Goal: Navigation & Orientation: Find specific page/section

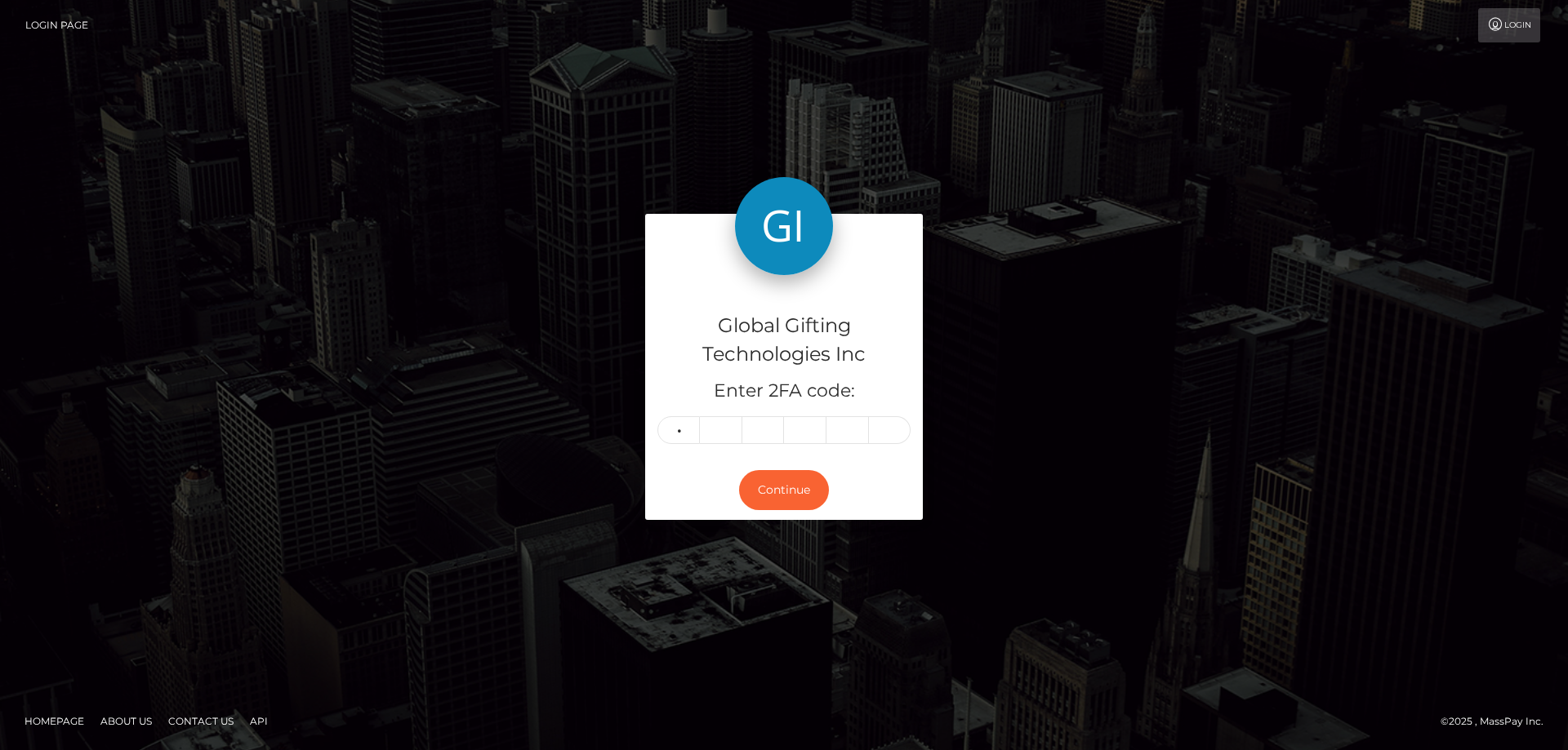
type input "0"
type input "5"
type input "7"
type input "0"
type input "1"
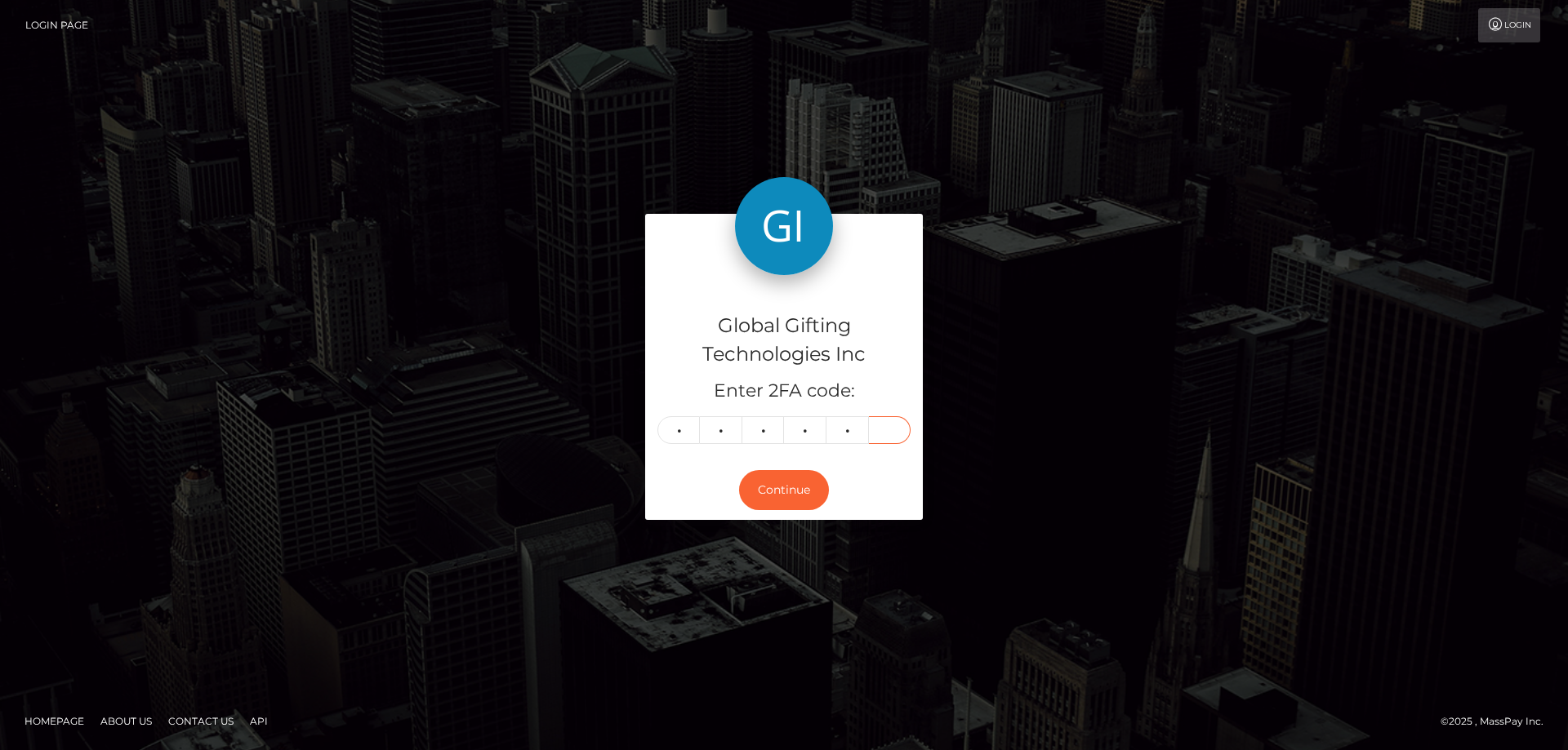
type input "6"
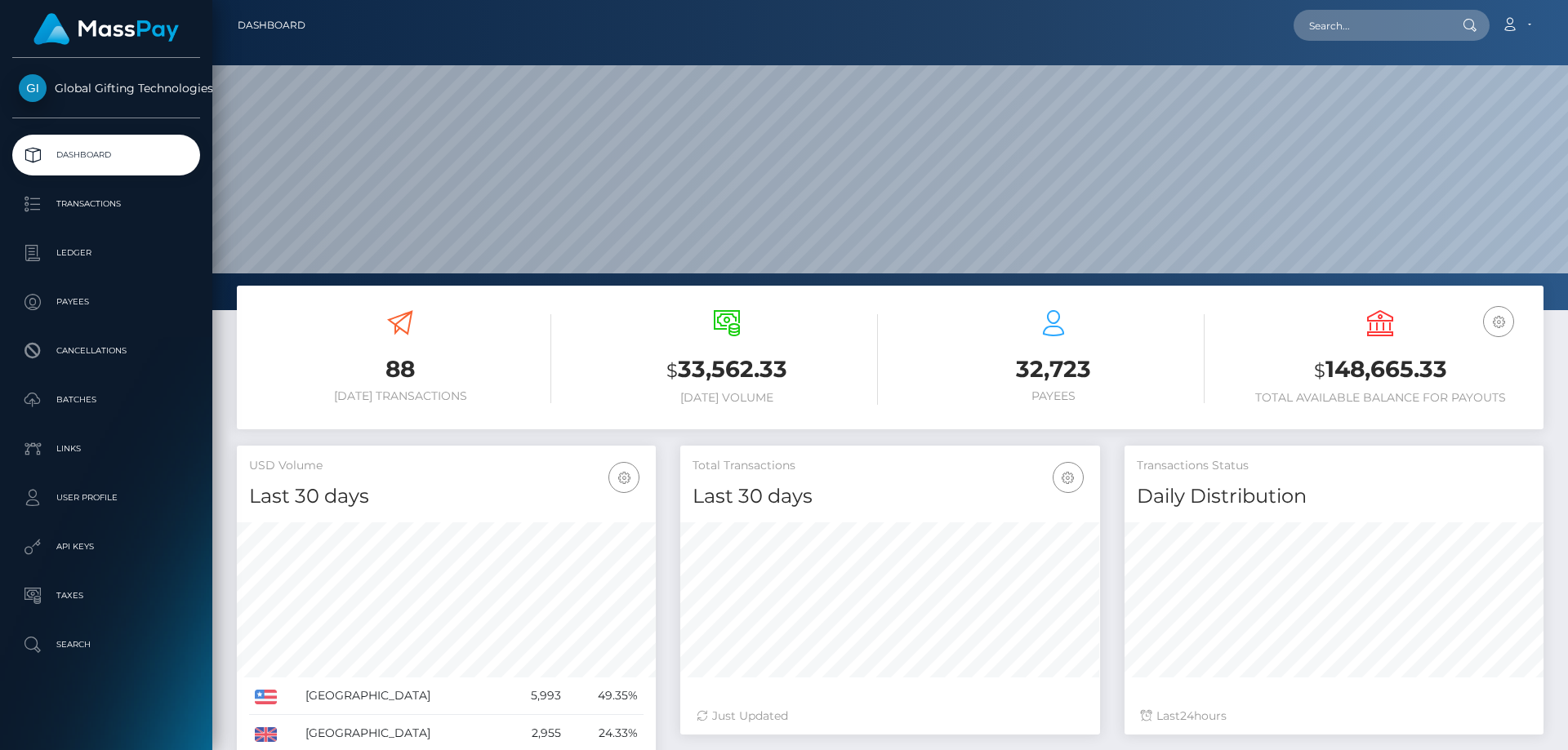
scroll to position [290, 420]
click at [272, 17] on link "Dashboard" at bounding box center [271, 26] width 68 height 34
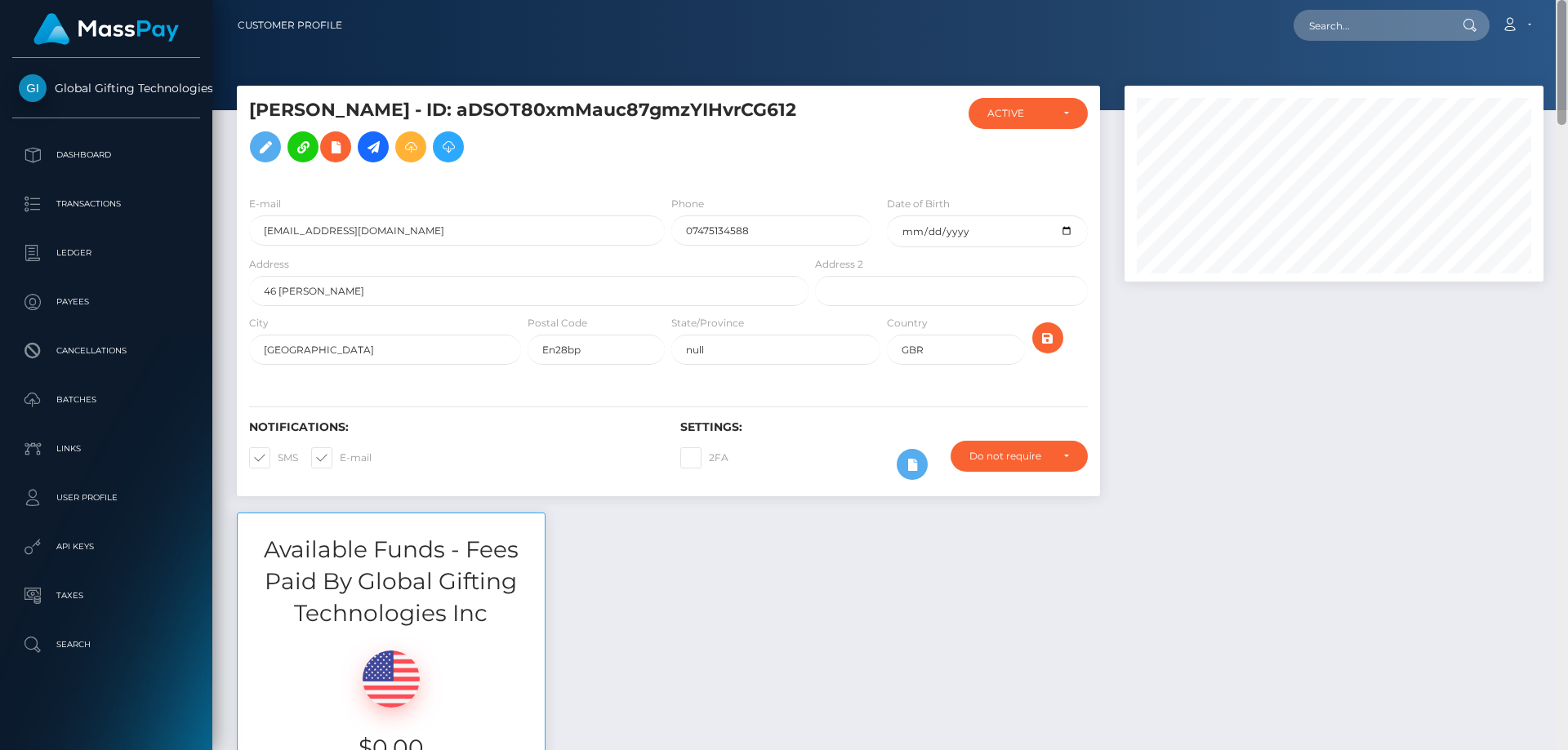
drag, startPoint x: 1563, startPoint y: 150, endPoint x: 1567, endPoint y: -51, distance: 201.0
click at [1567, 0] on html "Global Gifting Technologies Inc Dashboard Transactions Ledger Payees Cancellati…" at bounding box center [784, 375] width 1568 height 750
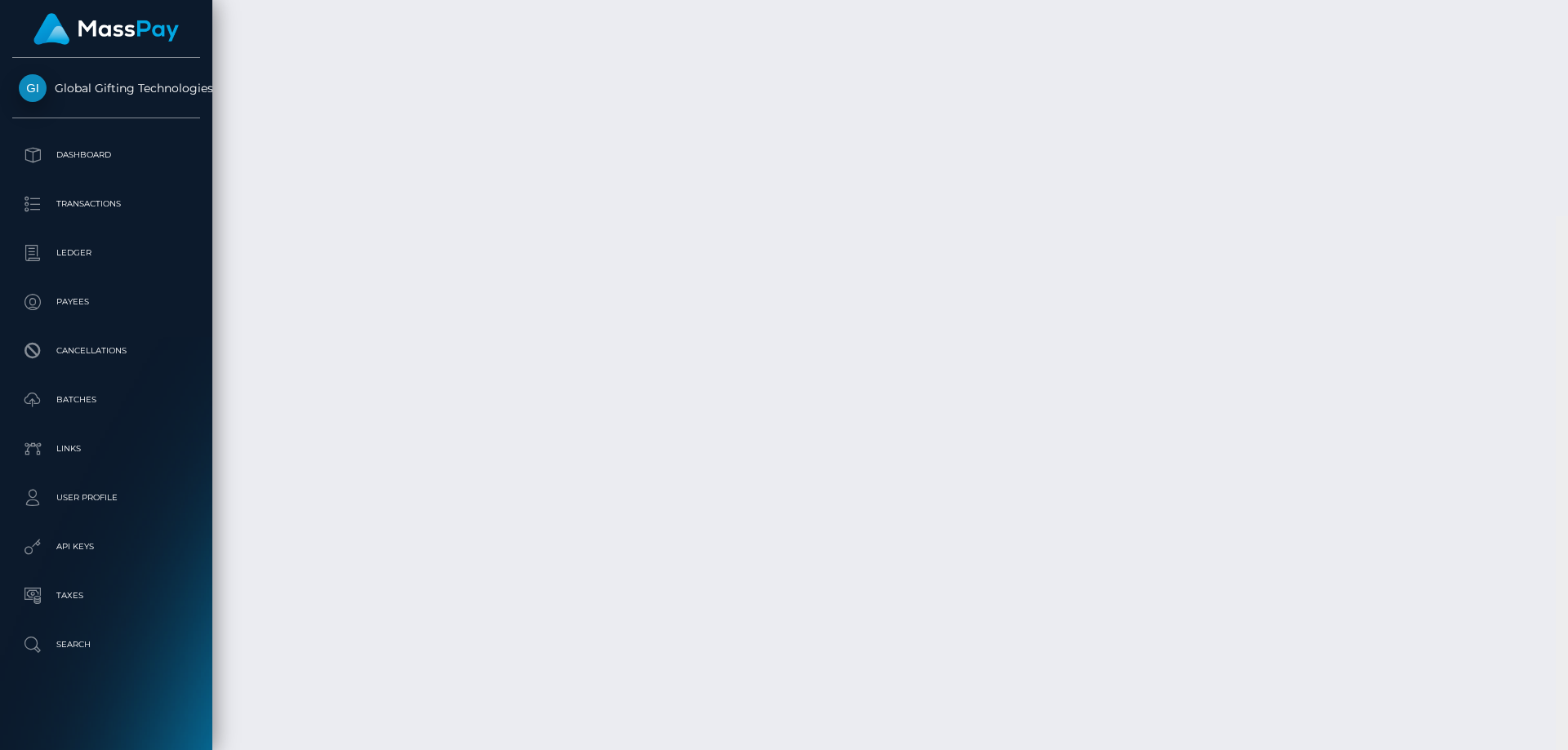
scroll to position [3236, 0]
drag, startPoint x: 1562, startPoint y: 59, endPoint x: 1509, endPoint y: 714, distance: 657.1
click at [1509, 714] on div "Customer Profile Loading... Loading..." at bounding box center [890, 375] width 1355 height 750
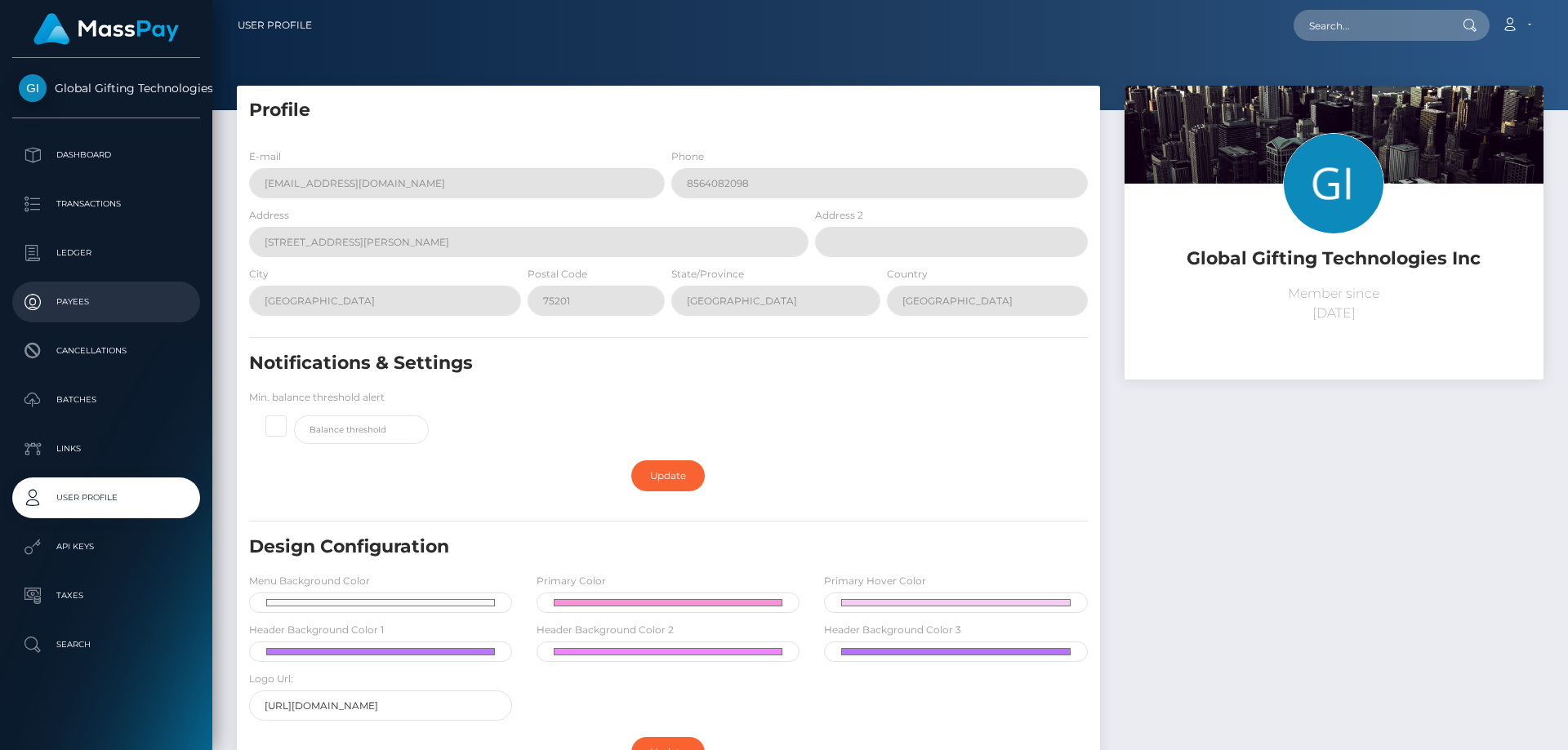
click at [95, 298] on p "Payees" at bounding box center [106, 302] width 175 height 25
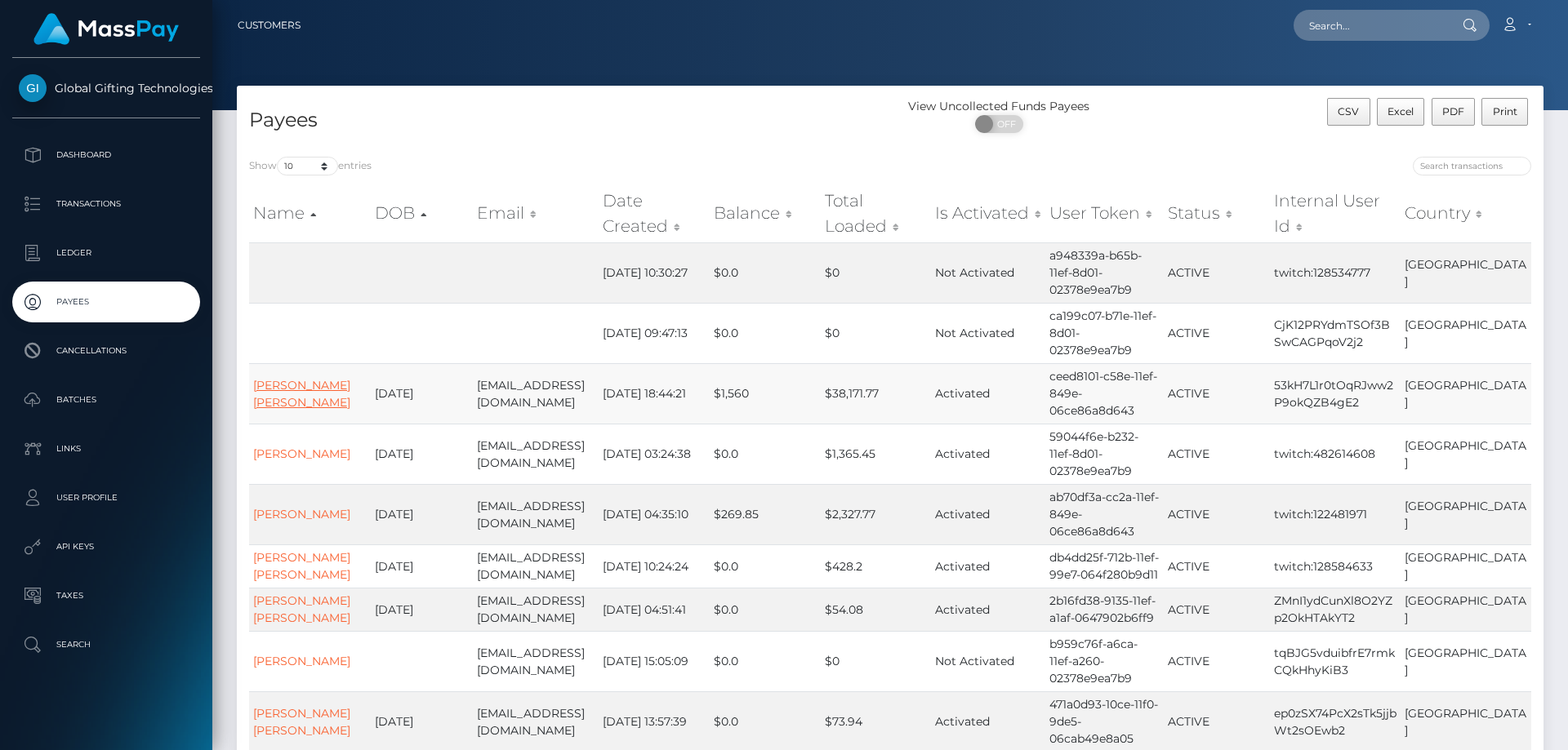
click at [309, 381] on link "NATHAN JUNIOR ALTICE" at bounding box center [302, 394] width 97 height 32
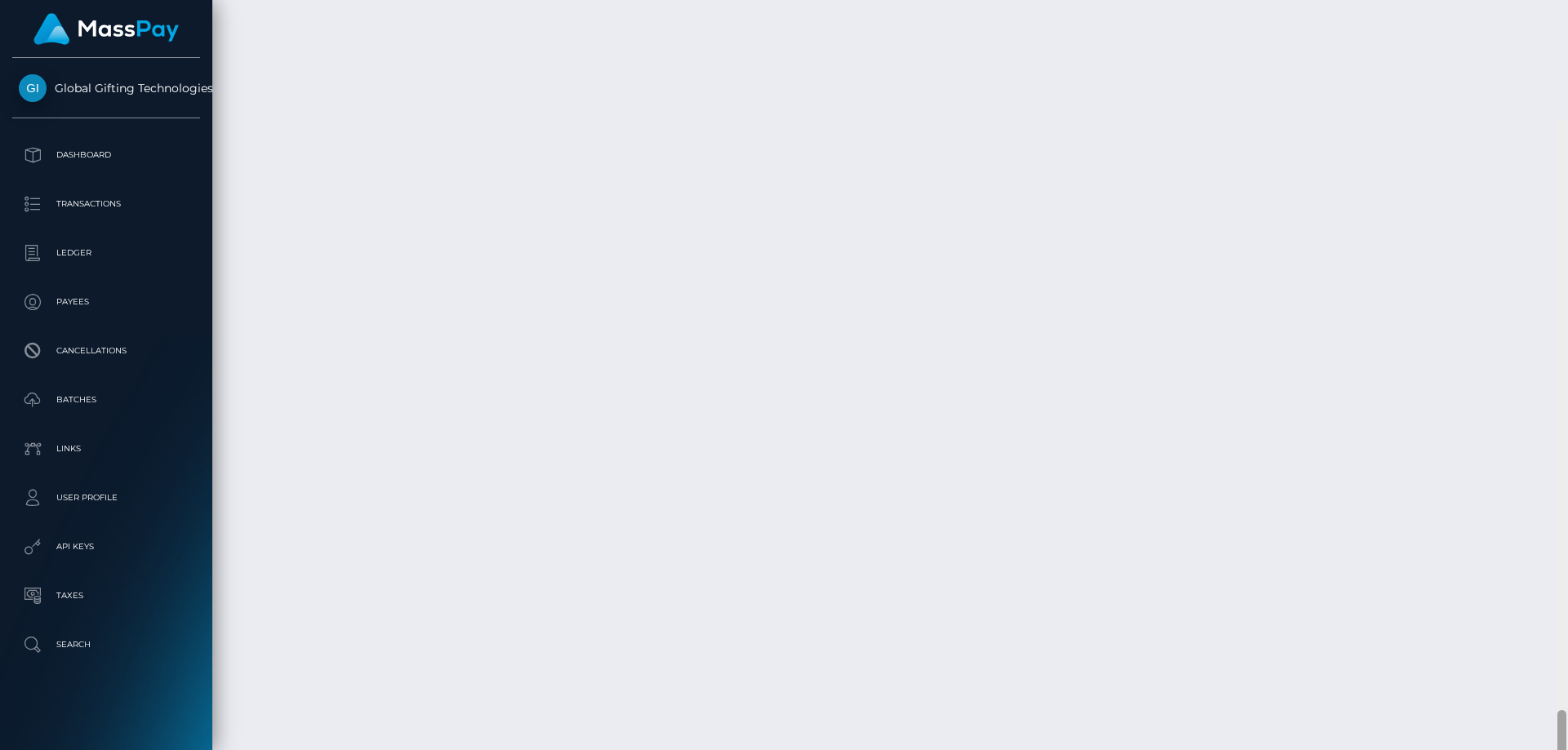
scroll to position [3955, 0]
drag, startPoint x: 1567, startPoint y: 190, endPoint x: 1562, endPoint y: 653, distance: 463.0
click at [1562, 653] on div at bounding box center [1561, 646] width 9 height 111
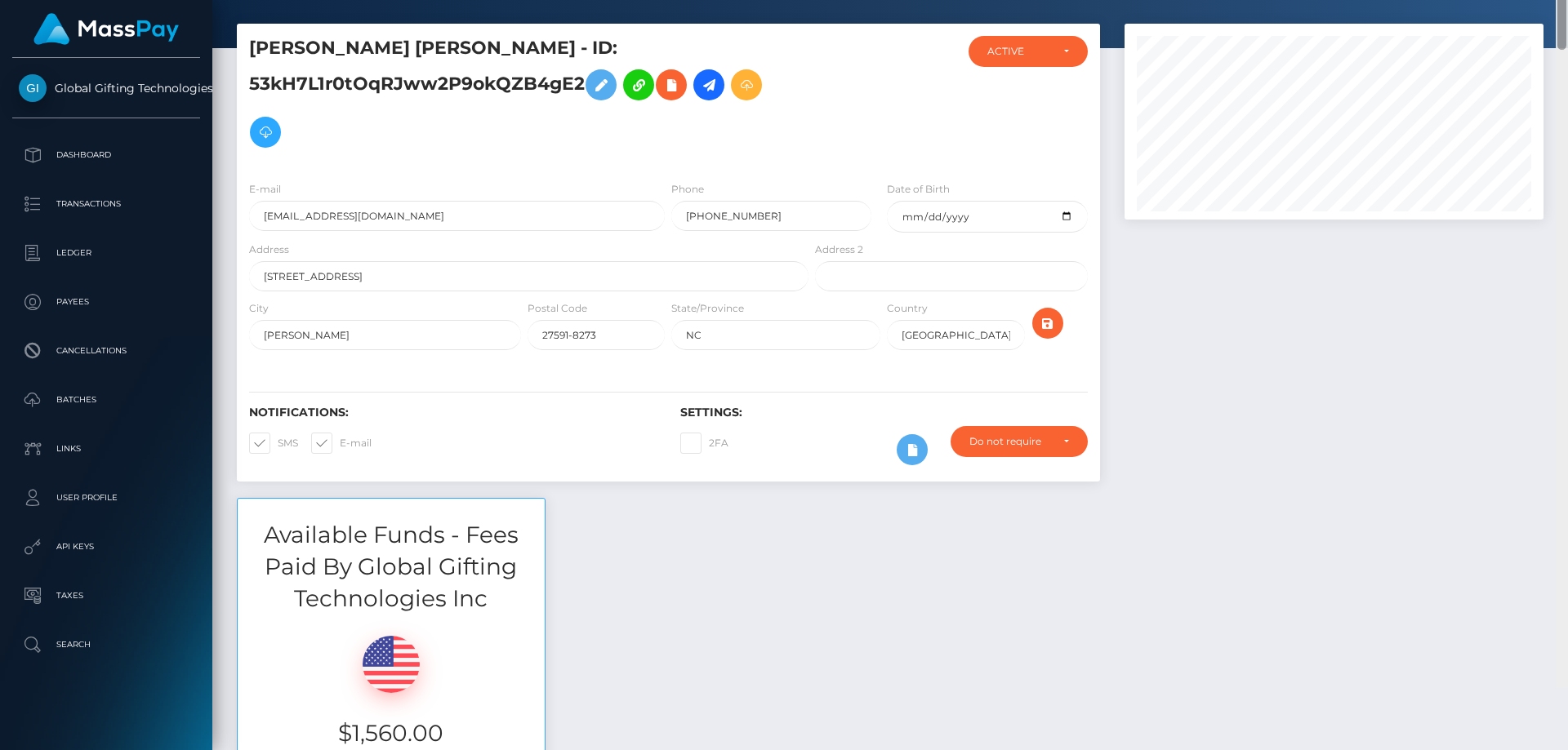
scroll to position [0, 0]
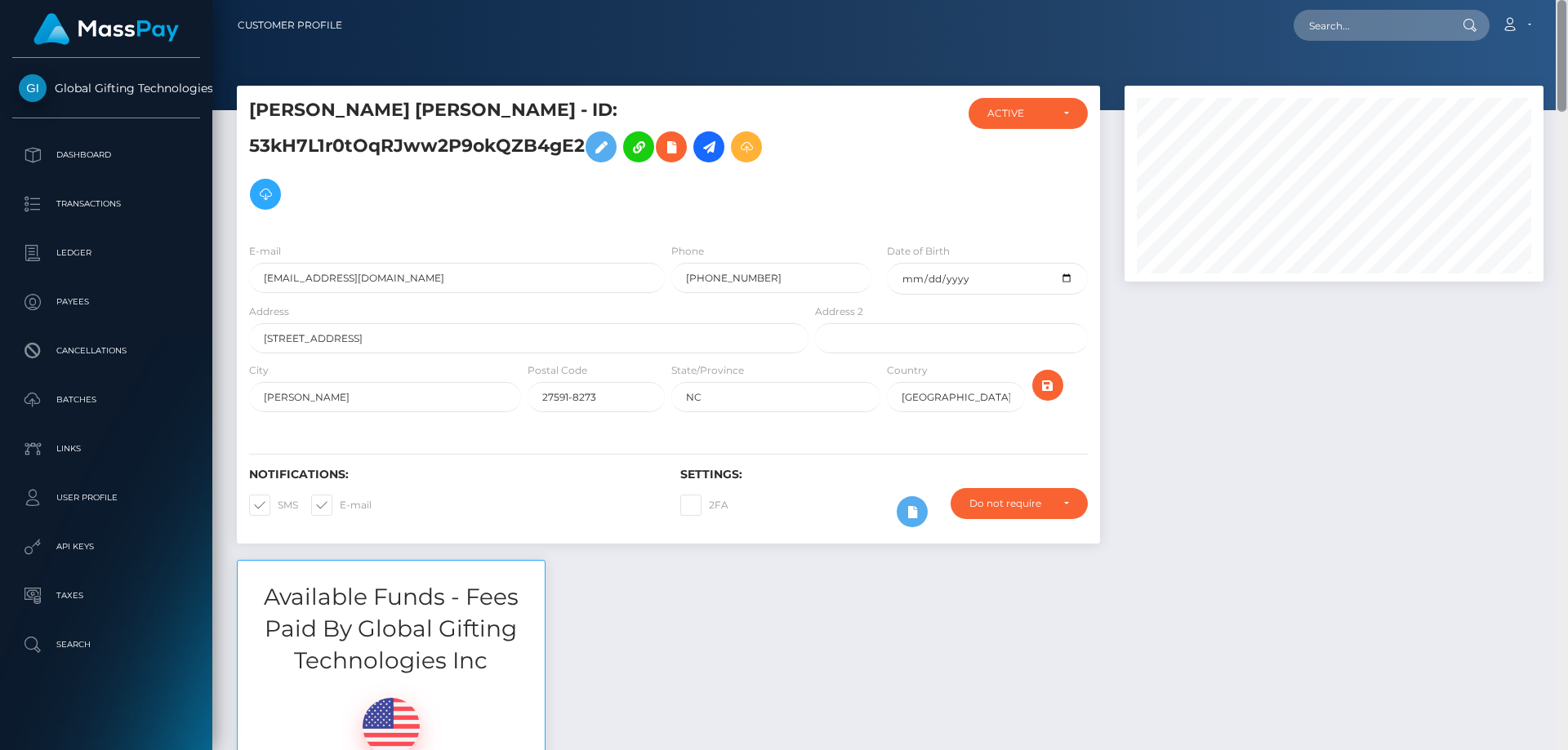
drag, startPoint x: 1563, startPoint y: 480, endPoint x: 1567, endPoint y: -15, distance: 495.0
click at [1567, 0] on html "Global Gifting Technologies Inc Dashboard Transactions Ledger Payees Cancellati…" at bounding box center [784, 375] width 1568 height 750
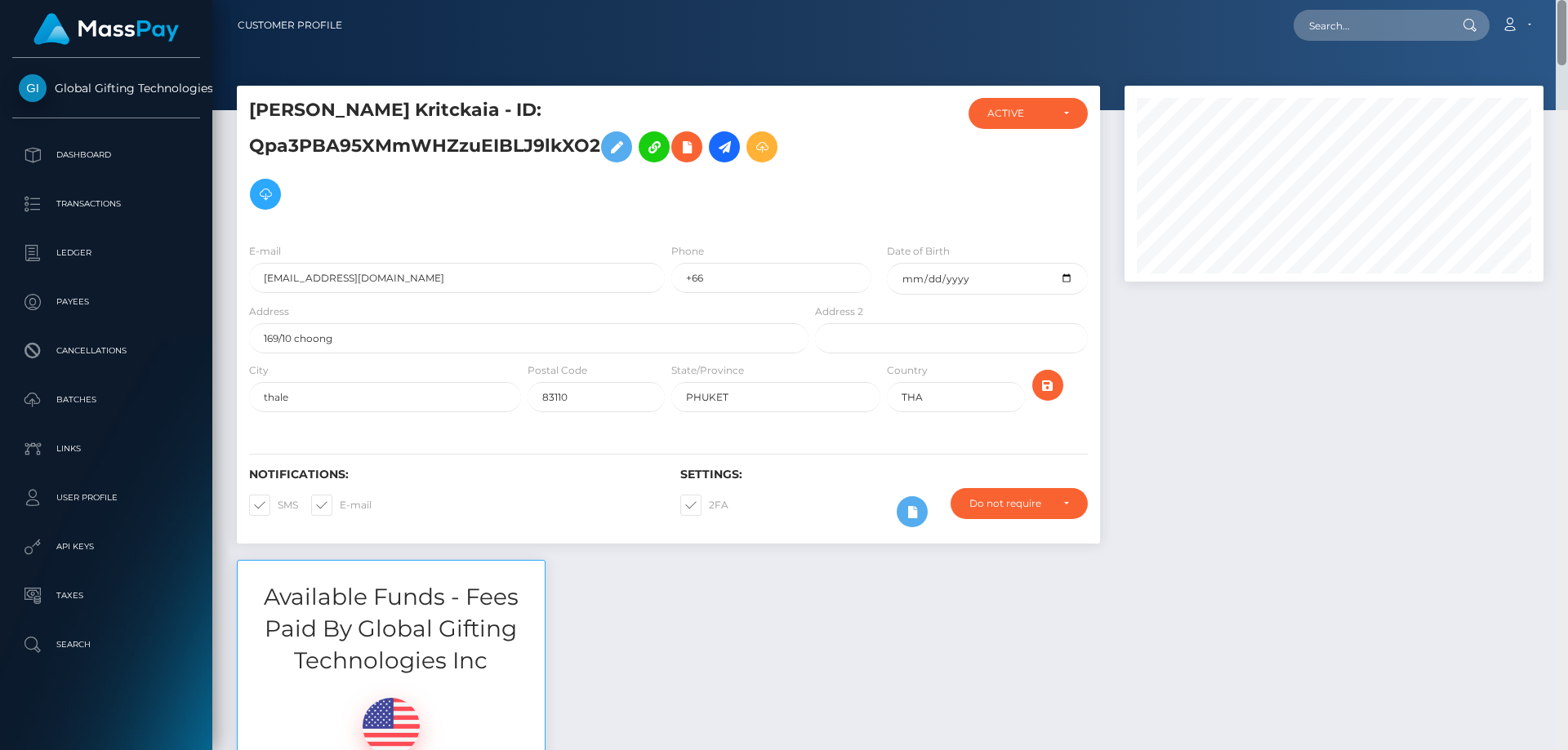
drag, startPoint x: 1561, startPoint y: 69, endPoint x: 1503, endPoint y: -45, distance: 127.9
click at [1503, 0] on html "Global Gifting Technologies Inc Dashboard Transactions Ledger Payees Cancellati…" at bounding box center [784, 375] width 1568 height 750
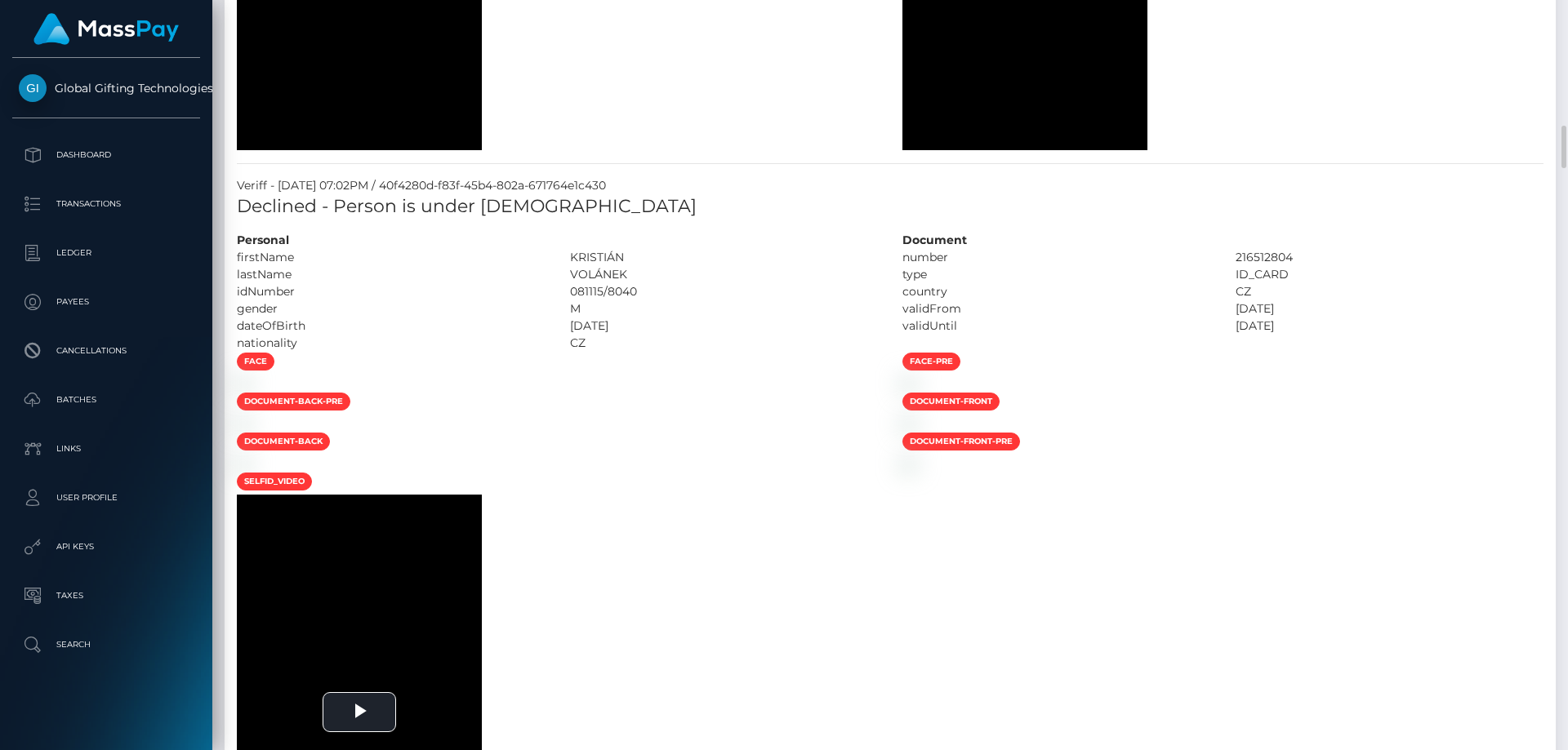
scroll to position [1877, 0]
